Goal: Task Accomplishment & Management: Complete application form

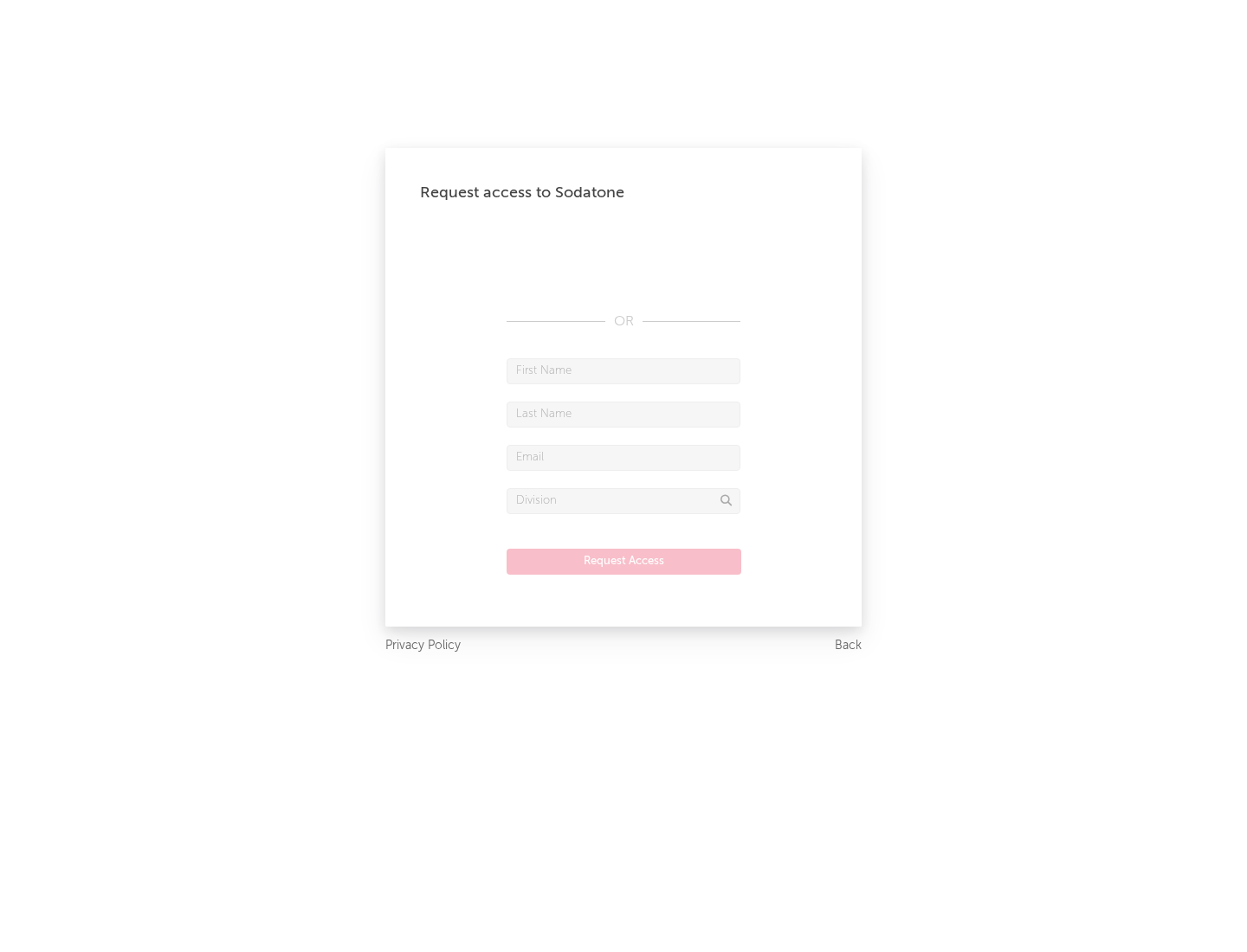
click at [623, 370] on input "text" at bounding box center [623, 371] width 234 height 26
type input "[PERSON_NAME]"
click at [623, 414] on input "text" at bounding box center [623, 415] width 234 height 26
type input "[PERSON_NAME]"
click at [623, 457] on input "text" at bounding box center [623, 458] width 234 height 26
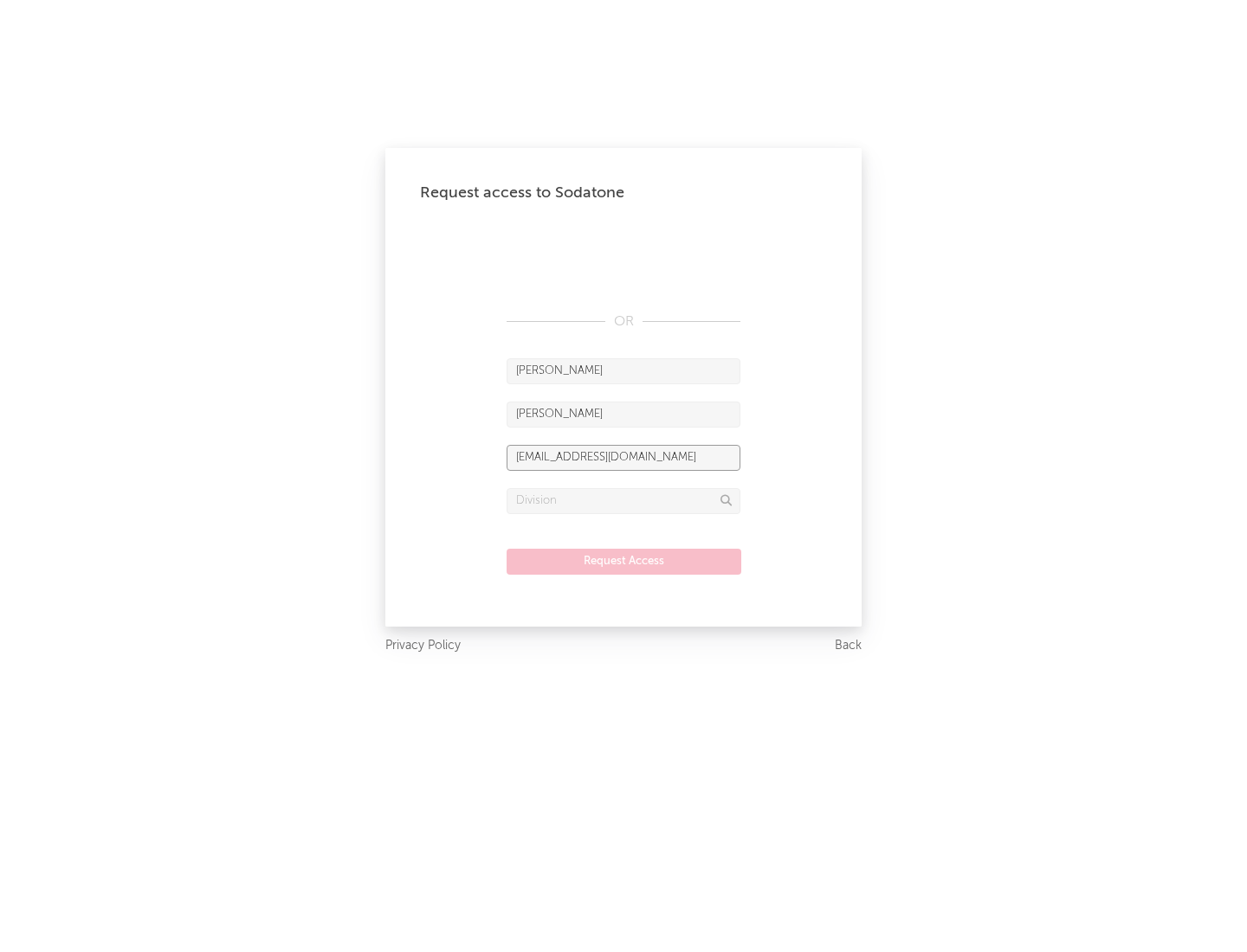
type input "[EMAIL_ADDRESS][DOMAIN_NAME]"
click at [623, 500] on input "text" at bounding box center [623, 501] width 234 height 26
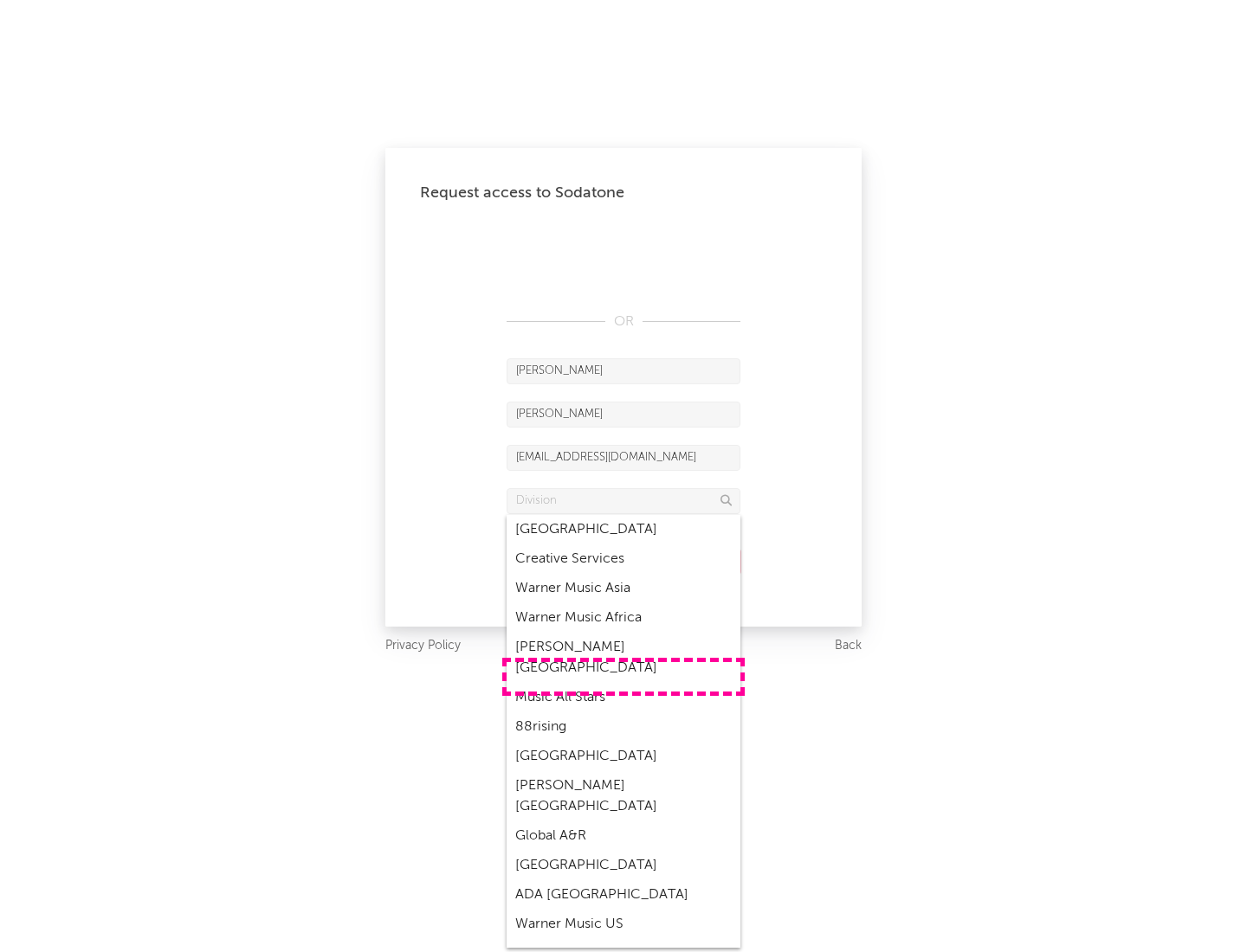
click at [623, 683] on div "Music All Stars" at bounding box center [623, 698] width 234 height 30
type input "Music All Stars"
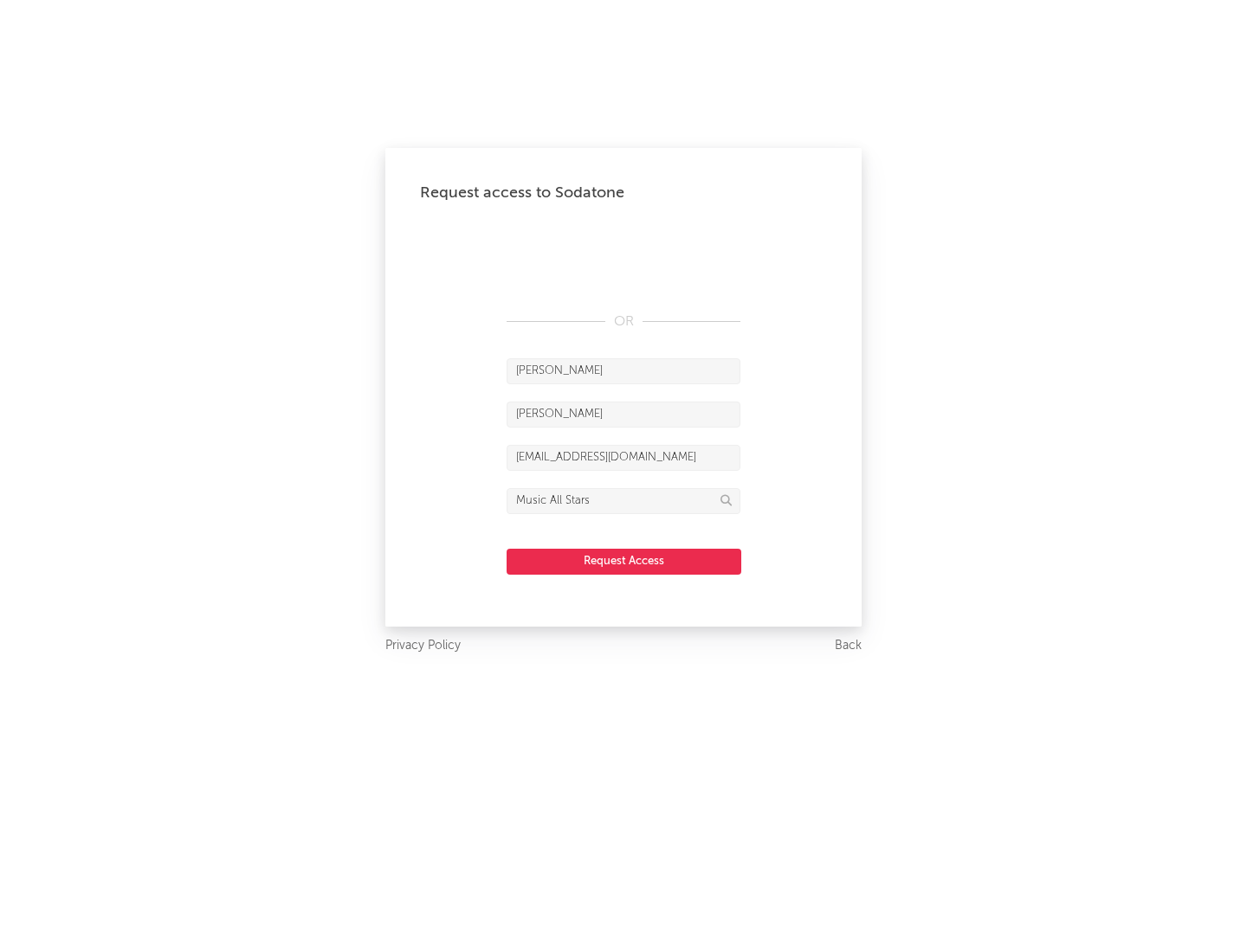
click at [623, 561] on button "Request Access" at bounding box center [623, 562] width 234 height 26
